Goal: Task Accomplishment & Management: Use online tool/utility

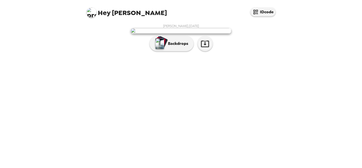
scroll to position [13, 0]
click at [205, 48] on icon "button" at bounding box center [205, 43] width 9 height 9
click at [184, 34] on img at bounding box center [181, 31] width 101 height 6
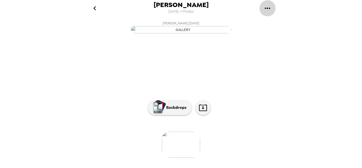
click at [268, 10] on icon "gallery menu" at bounding box center [267, 8] width 8 height 8
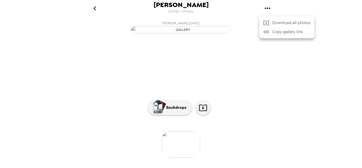
click at [95, 8] on div at bounding box center [181, 84] width 362 height 168
click at [94, 8] on icon "go back" at bounding box center [94, 8] width 3 height 4
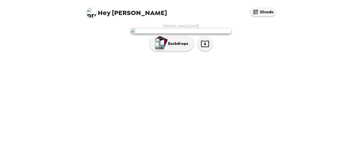
click at [116, 13] on span "Hey [PERSON_NAME]" at bounding box center [126, 10] width 80 height 11
click at [194, 34] on img at bounding box center [181, 31] width 101 height 6
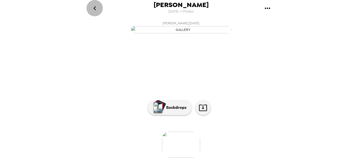
click at [97, 8] on icon "go back" at bounding box center [95, 8] width 8 height 8
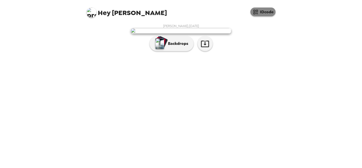
click at [269, 13] on button "IDcode" at bounding box center [262, 12] width 25 height 9
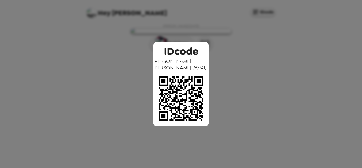
click at [261, 64] on div "IDcode Ava [PERSON_NAME] ( 69741 )" at bounding box center [181, 84] width 362 height 168
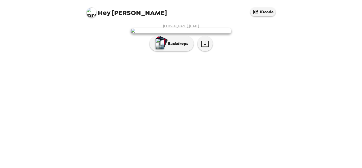
scroll to position [13, 0]
click at [207, 48] on icon "button" at bounding box center [205, 43] width 9 height 9
click at [163, 49] on img "button" at bounding box center [159, 43] width 9 height 11
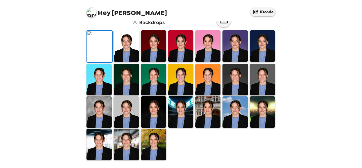
scroll to position [56, 0]
click at [137, 25] on icon "button" at bounding box center [135, 22] width 6 height 6
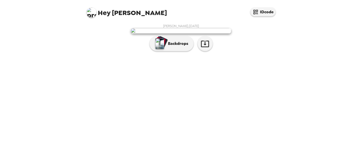
scroll to position [0, 0]
